Goal: Find specific page/section

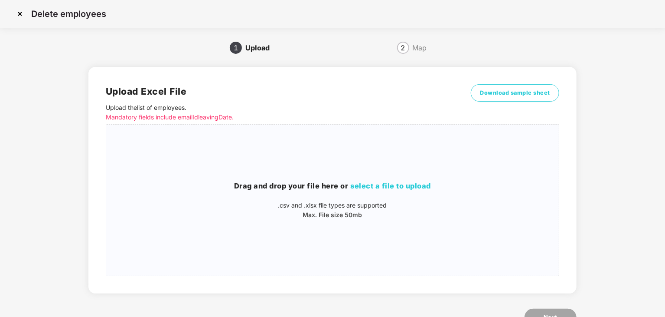
click at [23, 13] on img at bounding box center [20, 14] width 14 height 14
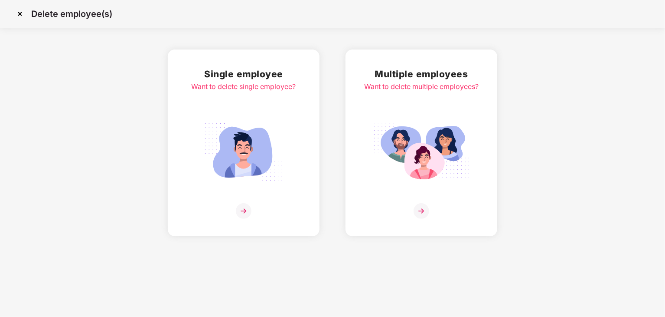
click at [21, 20] on img at bounding box center [20, 14] width 14 height 14
